Goal: Find specific page/section: Find specific page/section

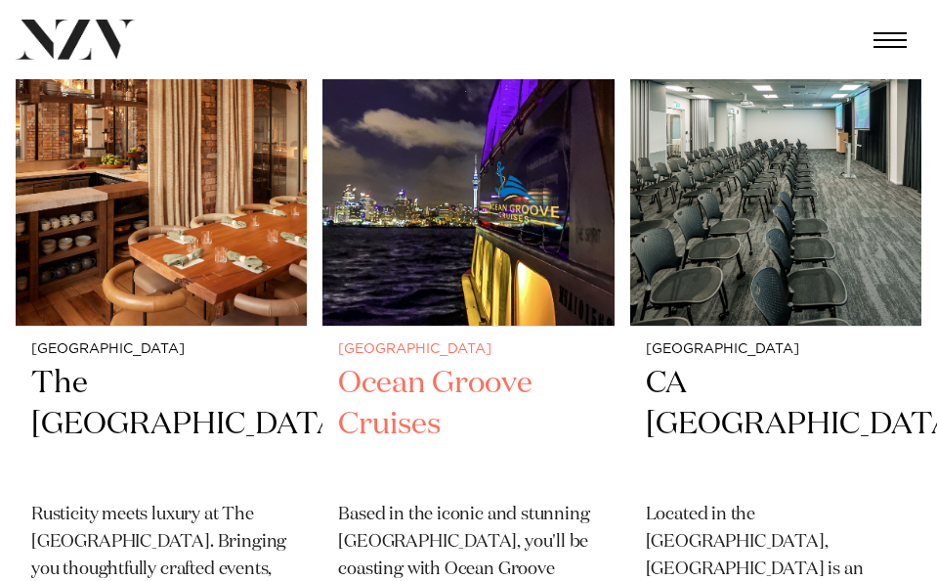
scroll to position [4594, 0]
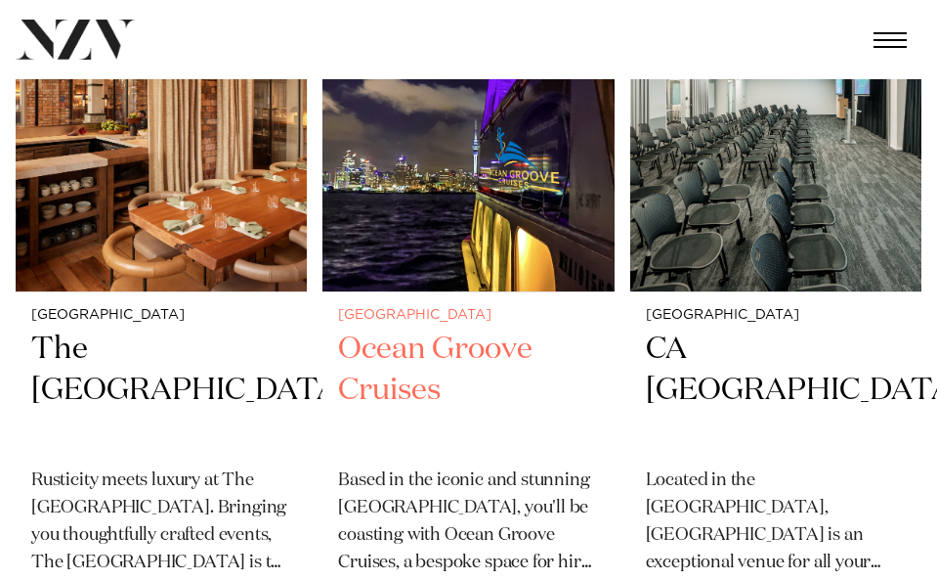
click at [457, 329] on h2 "Ocean Groove Cruises" at bounding box center [468, 390] width 260 height 122
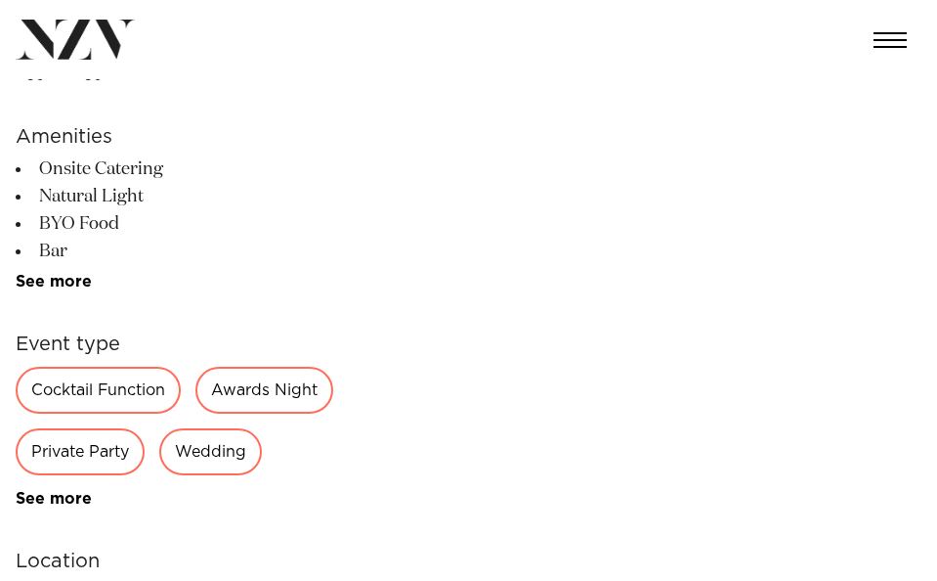
scroll to position [684, 0]
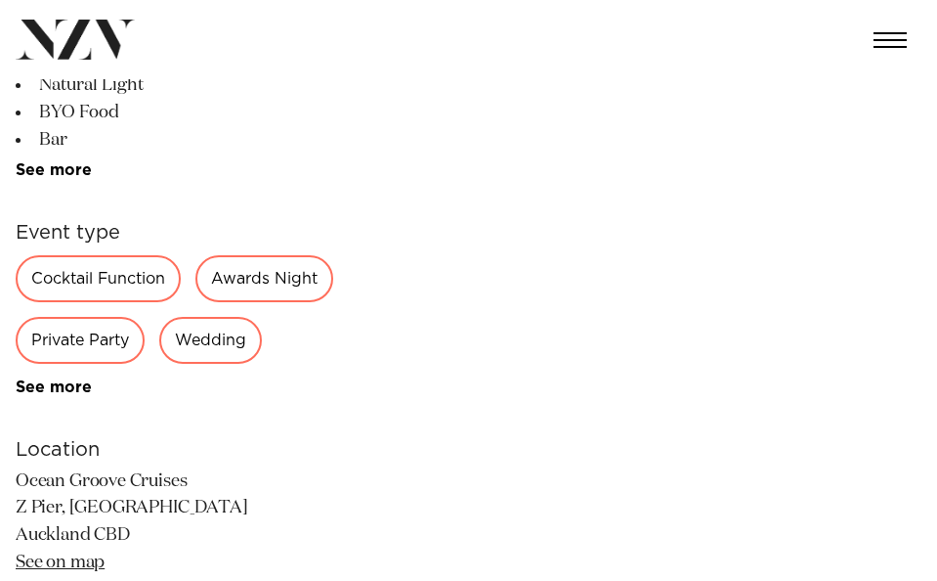
click at [145, 334] on div "Private Party" at bounding box center [80, 340] width 129 height 47
click at [145, 352] on div "Private Party" at bounding box center [80, 340] width 129 height 47
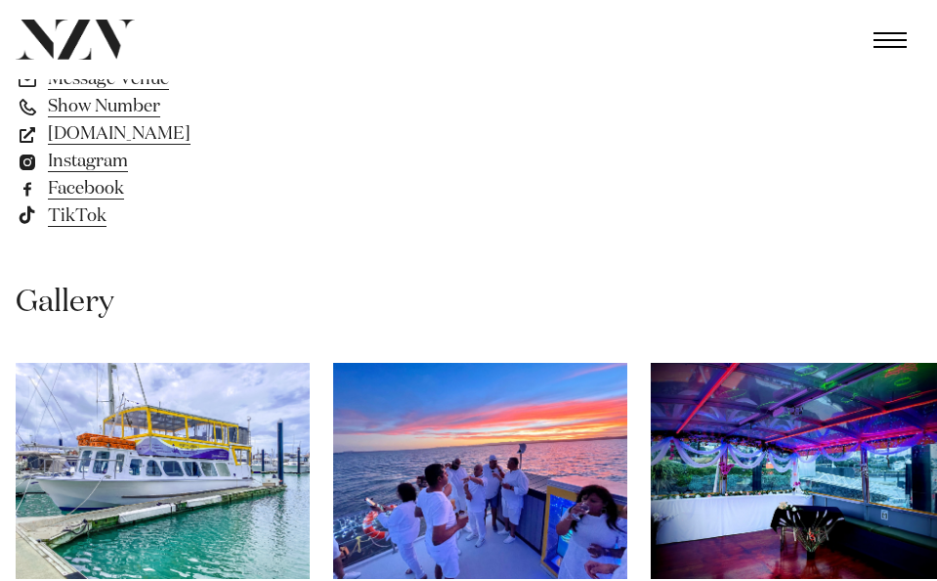
scroll to position [1173, 0]
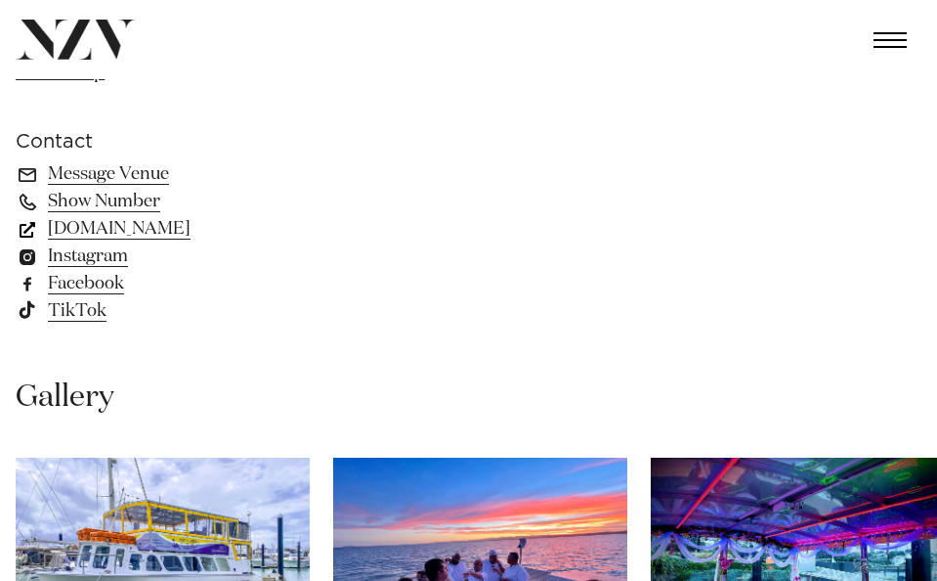
click at [203, 242] on link "www.oceangroovecruises.co.nz" at bounding box center [175, 228] width 319 height 27
